Goal: Information Seeking & Learning: Learn about a topic

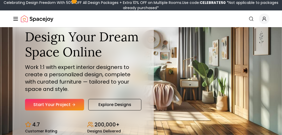
click at [11, 18] on div "Spacejoy Search How It Works Design Portfolio Pricing AI Design Shop Search Sta…" at bounding box center [141, 18] width 282 height 17
click at [15, 19] on line "Global" at bounding box center [16, 19] width 4 height 0
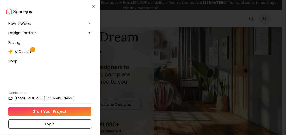
click at [28, 25] on span "How It Works" at bounding box center [19, 23] width 23 height 5
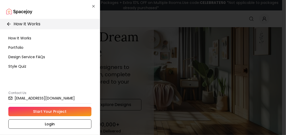
click at [29, 35] on span "How It Works" at bounding box center [19, 37] width 23 height 5
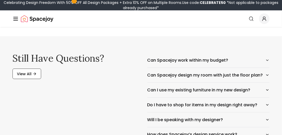
scroll to position [913, 0]
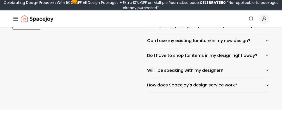
click at [30, 12] on nav "Spacejoy Search How It Works Design Portfolio Pricing AI Design Shop Search Sta…" at bounding box center [141, 18] width 257 height 17
click at [28, 19] on img "Spacejoy" at bounding box center [37, 19] width 33 height 10
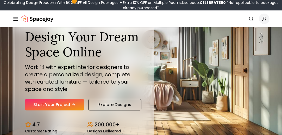
click at [266, 20] on icon "Global" at bounding box center [264, 18] width 5 height 5
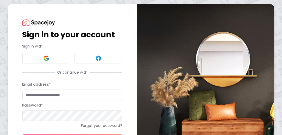
click at [0, 3] on div "Sign in to your account Sign in with Or continue with Email address * Password …" at bounding box center [141, 85] width 282 height 171
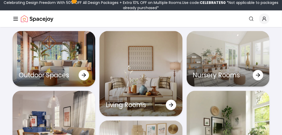
scroll to position [1434, 0]
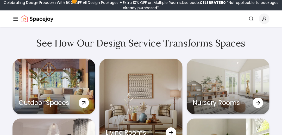
click at [66, 101] on p "Outdoor Spaces" at bounding box center [44, 103] width 50 height 8
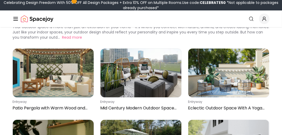
scroll to position [26, 0]
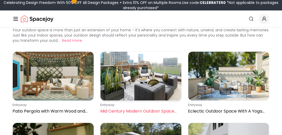
click at [150, 72] on img at bounding box center [141, 76] width 81 height 49
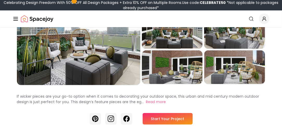
scroll to position [10, 0]
